Goal: Obtain resource: Download file/media

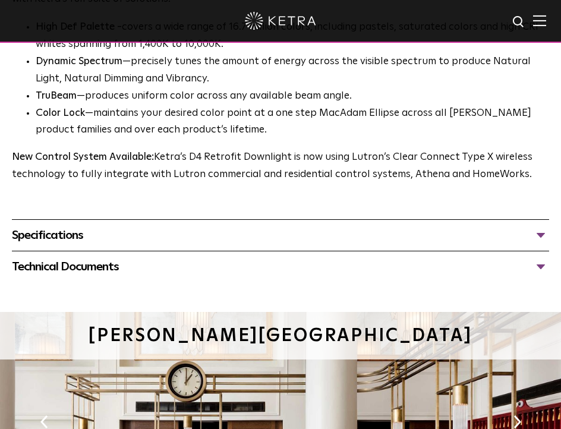
scroll to position [856, 0]
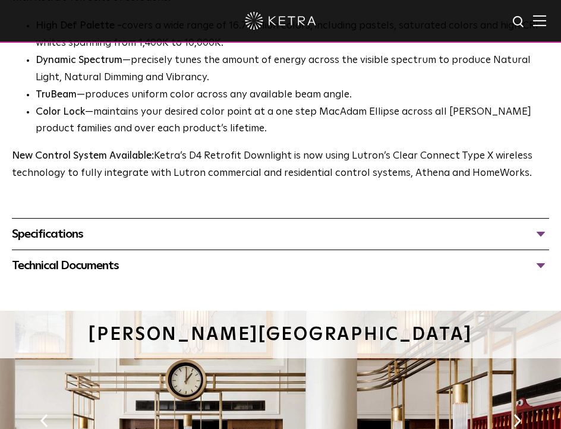
click at [174, 249] on span "Ketra’s D4R retrofit downlight is an elegant downlight solution with a 4” apert…" at bounding box center [280, 110] width 537 height 343
click at [144, 262] on div "Technical Documents" at bounding box center [280, 265] width 537 height 19
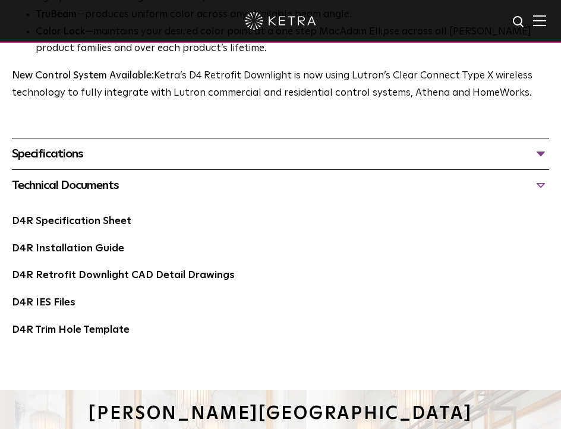
scroll to position [941, 0]
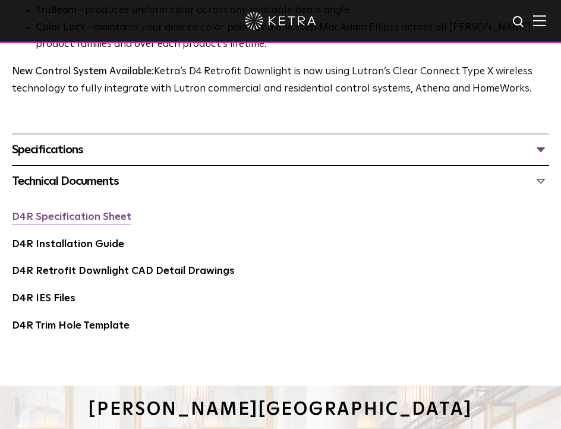
click at [100, 219] on link "D4R Specification Sheet" at bounding box center [72, 217] width 120 height 10
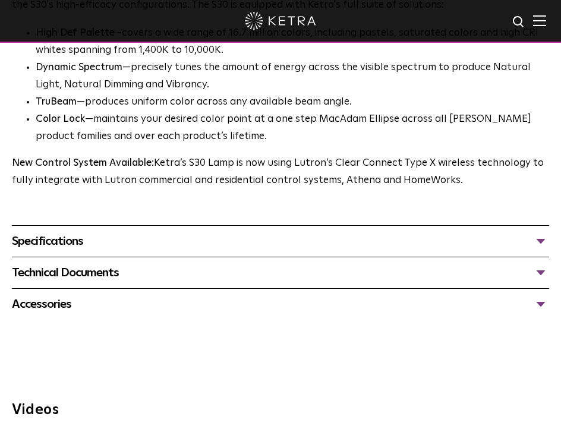
scroll to position [901, 0]
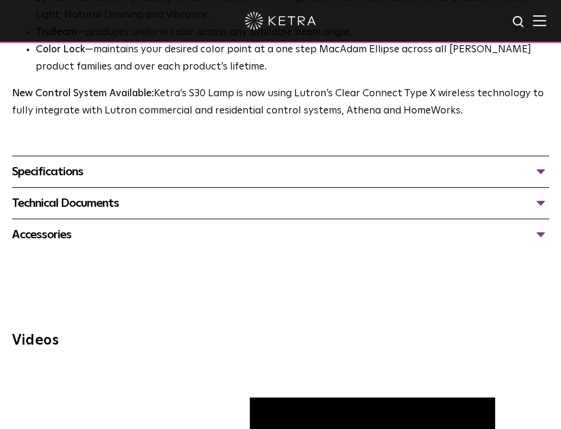
click at [444, 172] on div "Specifications" at bounding box center [280, 171] width 537 height 19
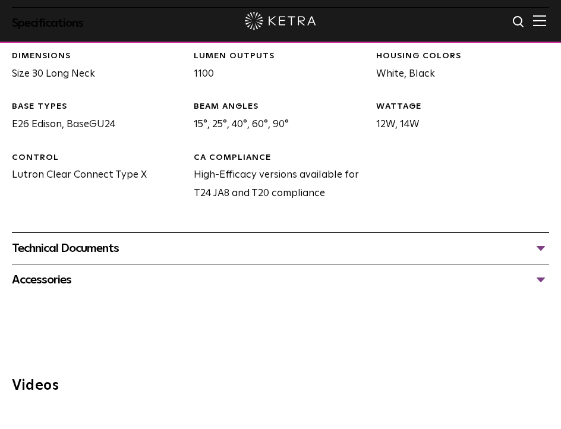
scroll to position [1112, 0]
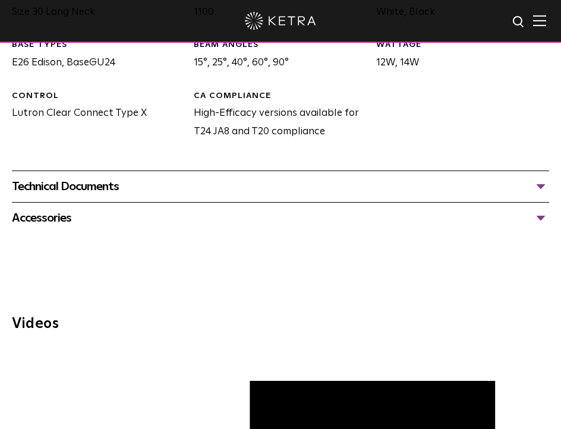
click at [244, 185] on div "Technical Documents" at bounding box center [280, 186] width 537 height 19
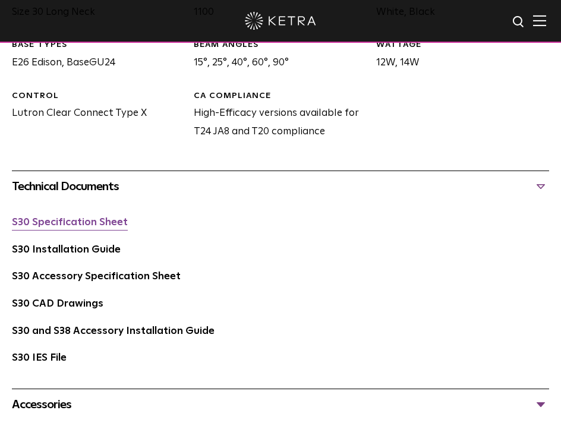
click at [99, 222] on link "S30 Specification Sheet" at bounding box center [70, 223] width 116 height 10
